Goal: Information Seeking & Learning: Learn about a topic

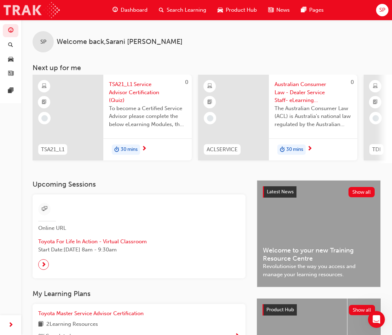
scroll to position [0, 354]
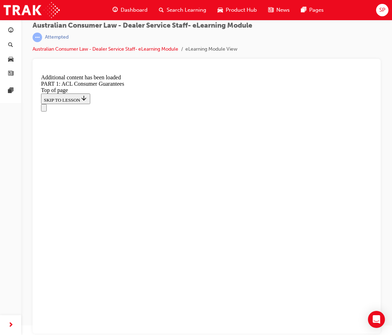
scroll to position [1813, 0]
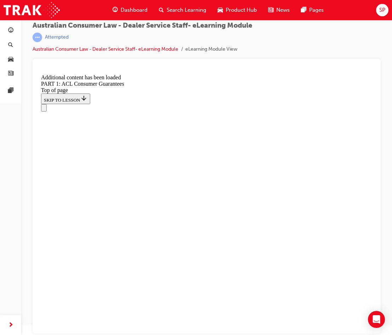
scroll to position [2679, 0]
